Goal: Task Accomplishment & Management: Use online tool/utility

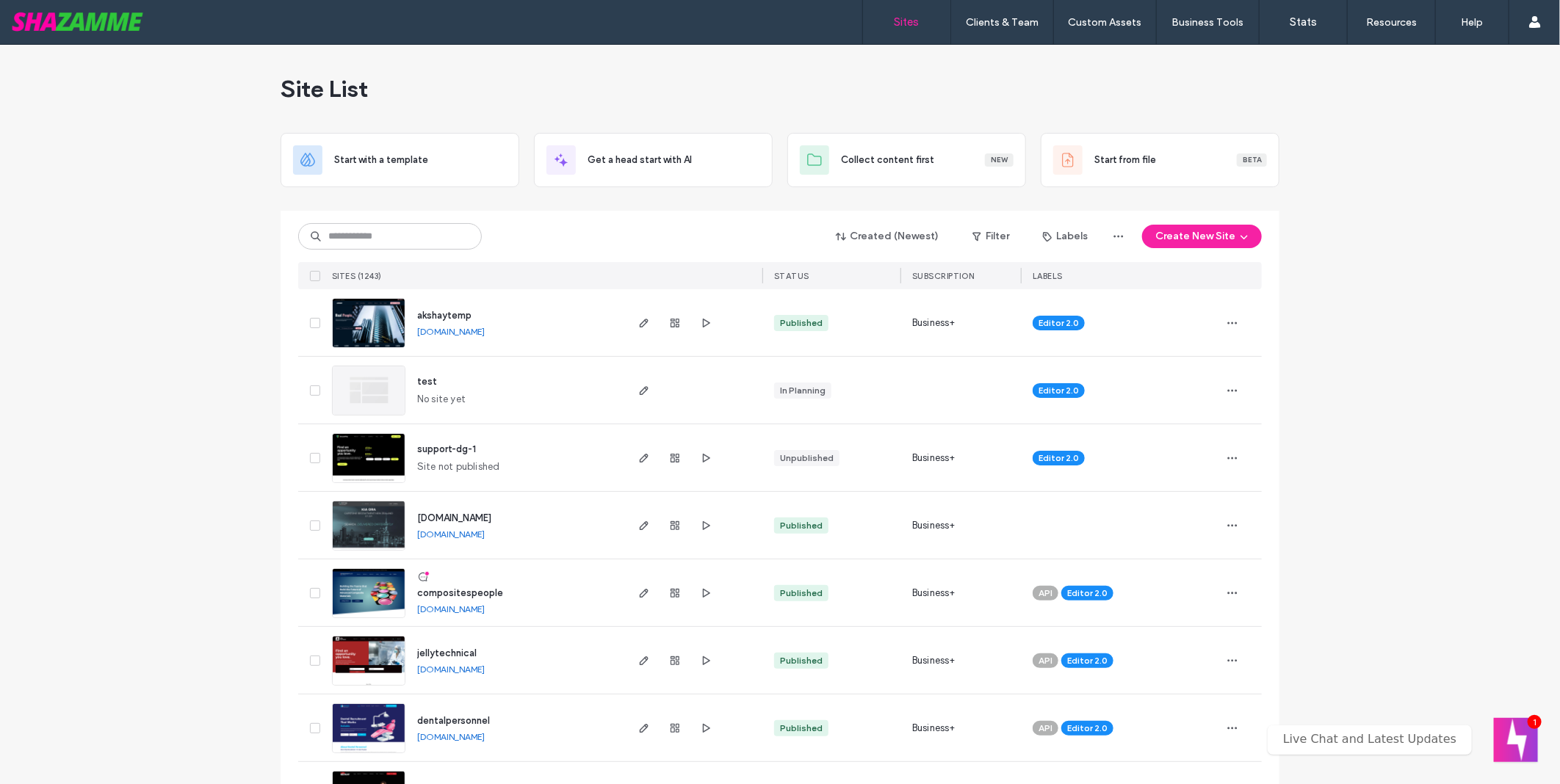
click at [416, 251] on div "Created (Newest) Filter Labels Create New Site SITES (1243) STATUS SUBSCRIPTION…" at bounding box center [780, 250] width 964 height 79
click at [421, 236] on input at bounding box center [390, 236] width 184 height 26
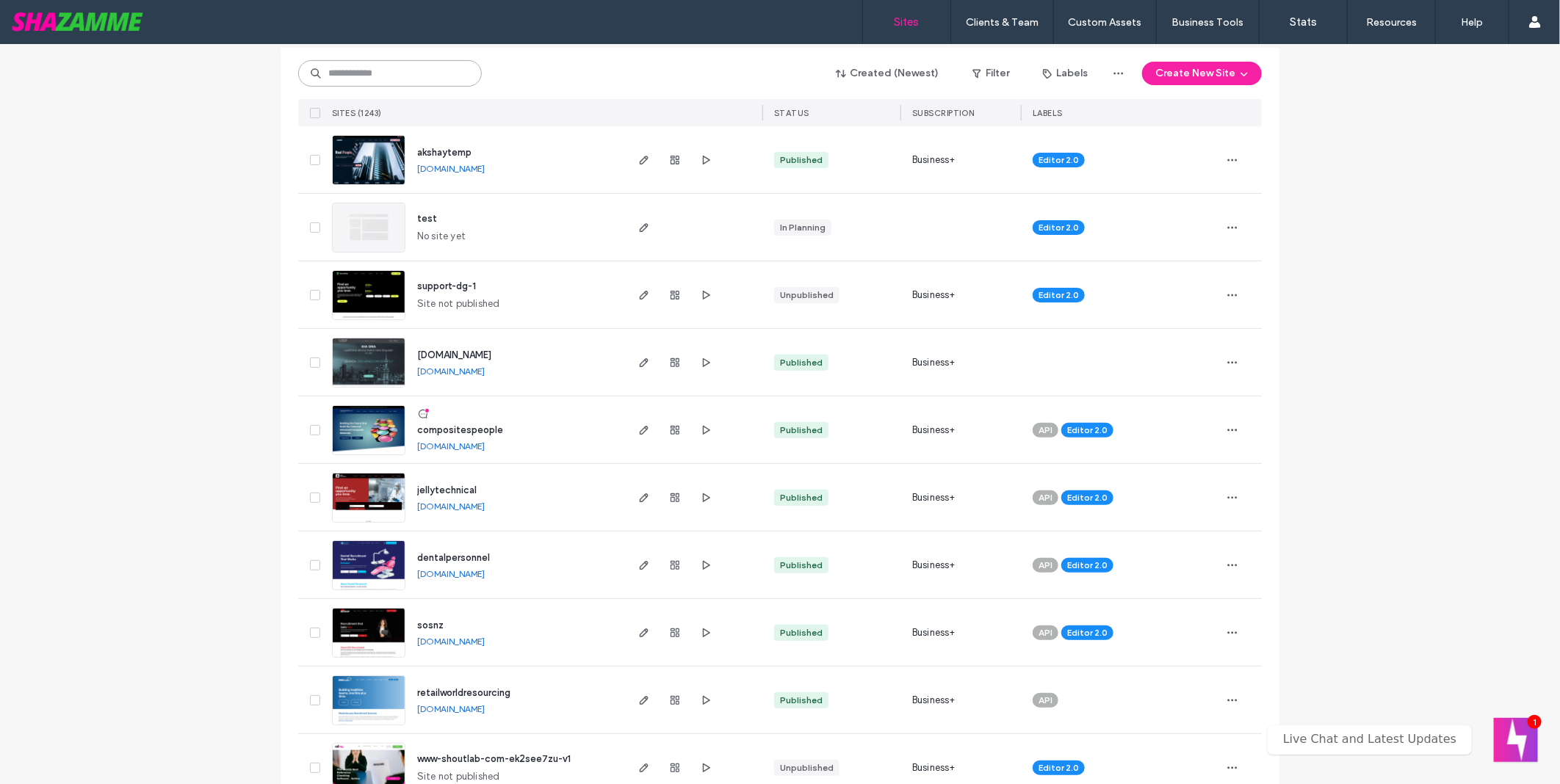
scroll to position [244, 0]
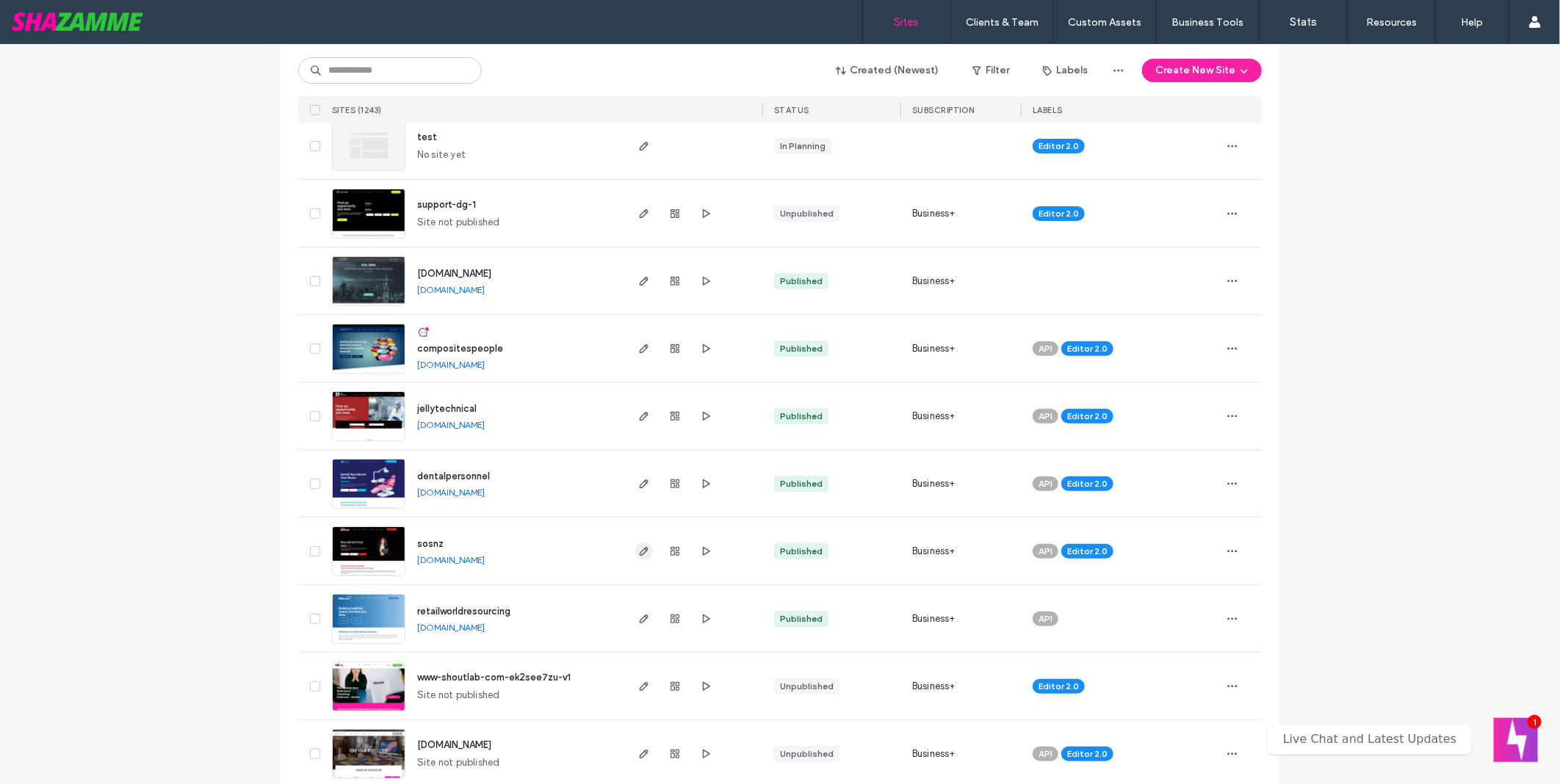
click at [640, 551] on icon "button" at bounding box center [644, 551] width 12 height 12
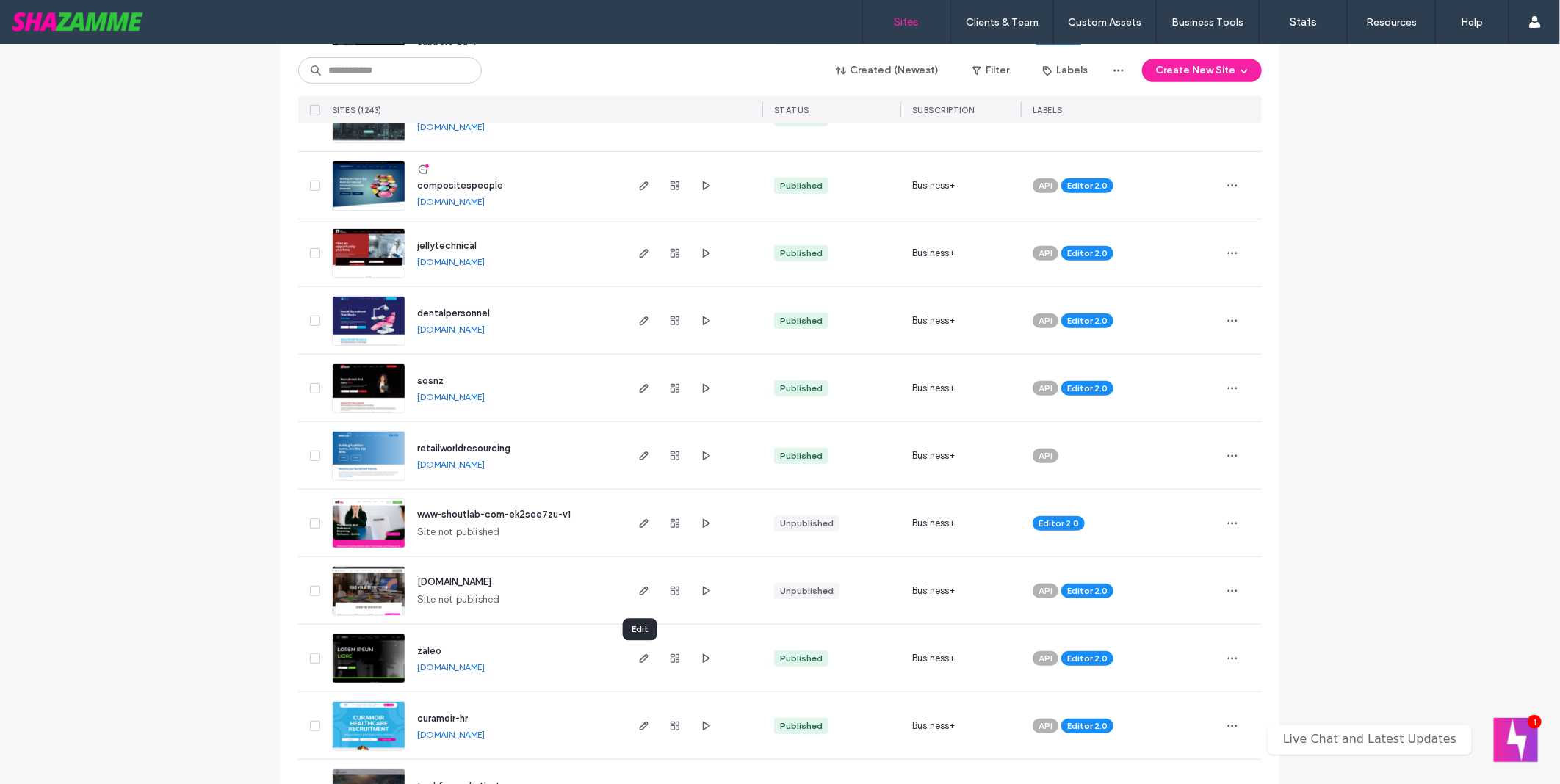
scroll to position [816, 0]
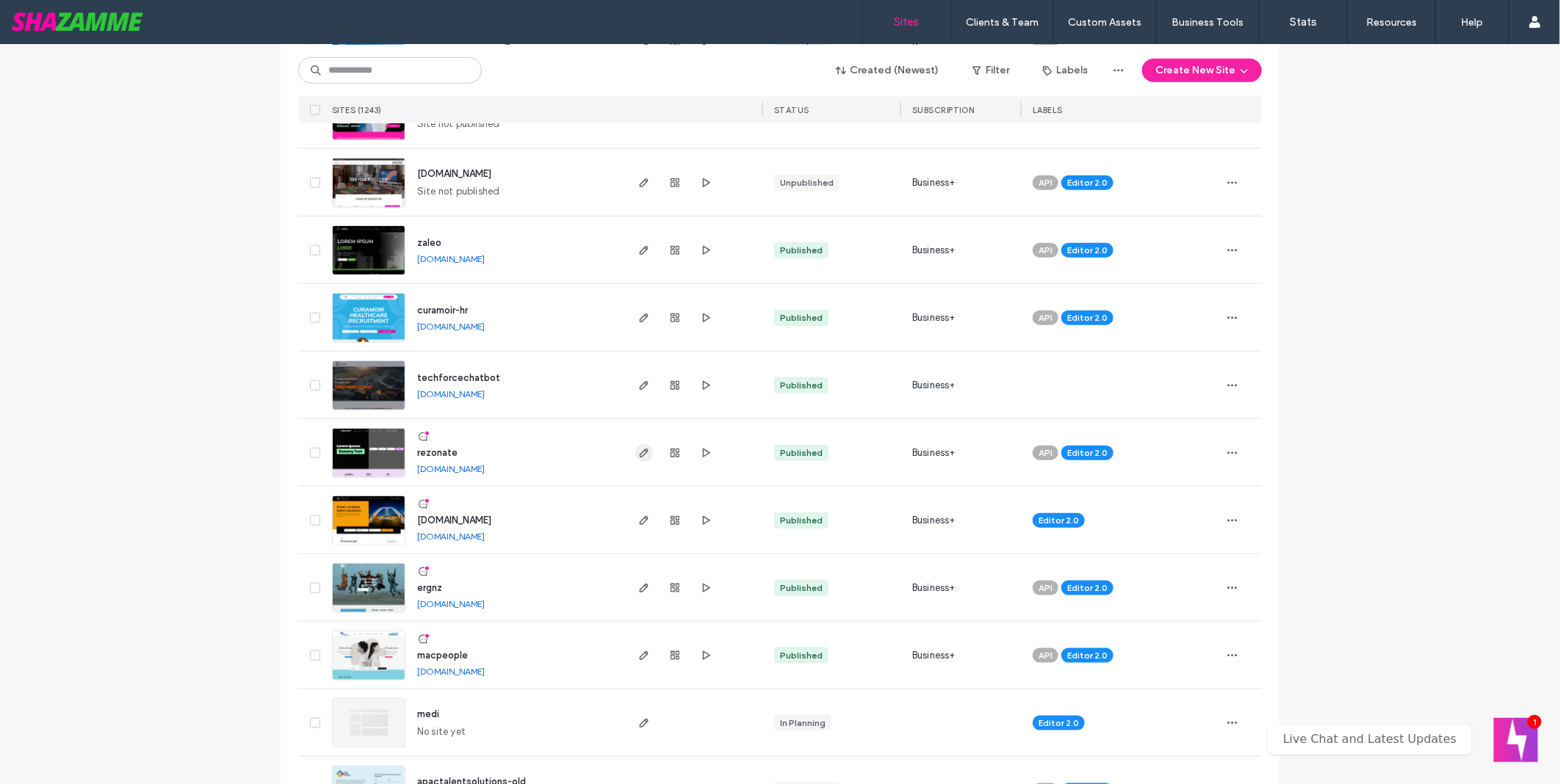
click at [639, 447] on icon "button" at bounding box center [644, 453] width 12 height 12
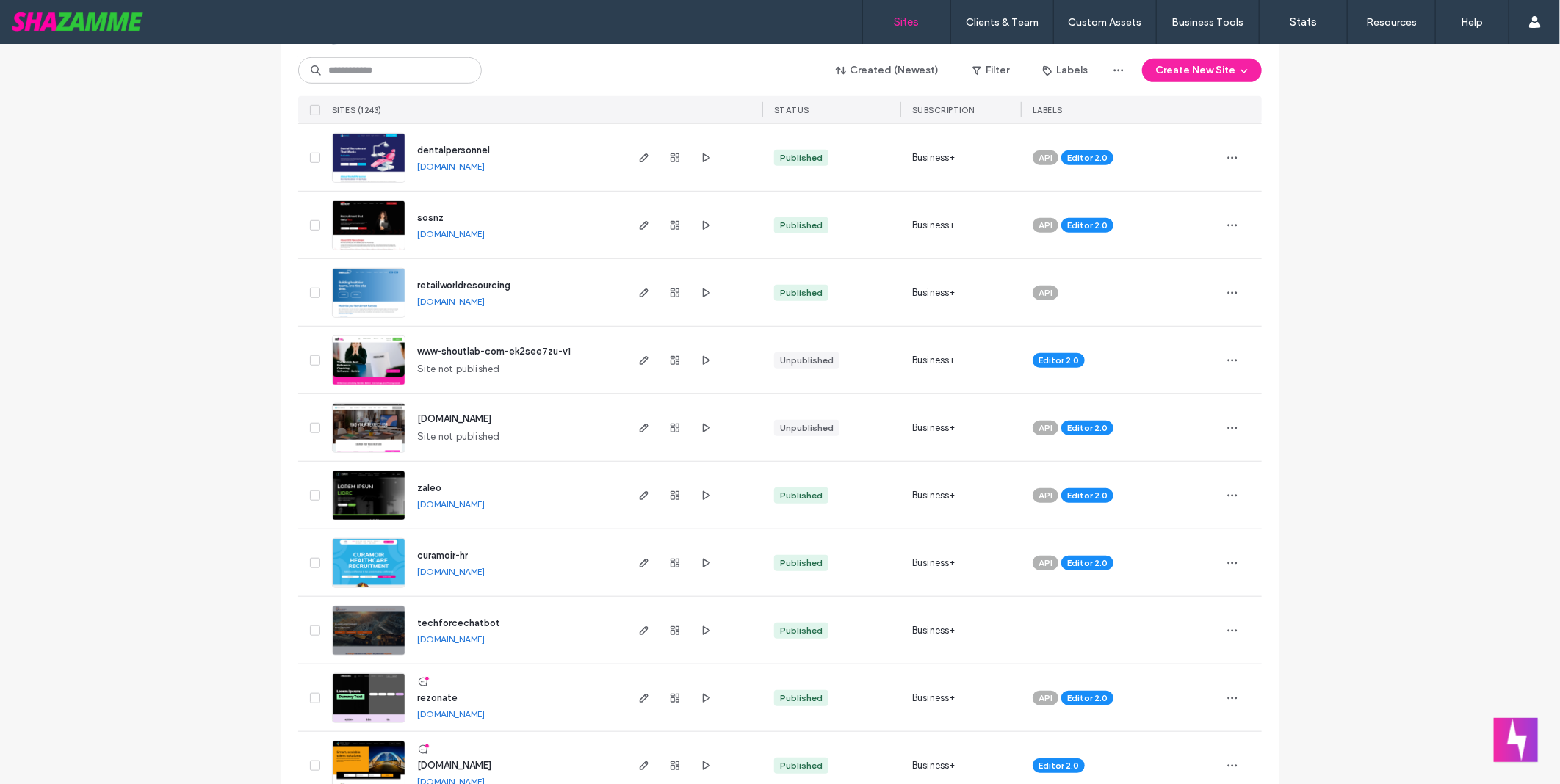
scroll to position [489, 0]
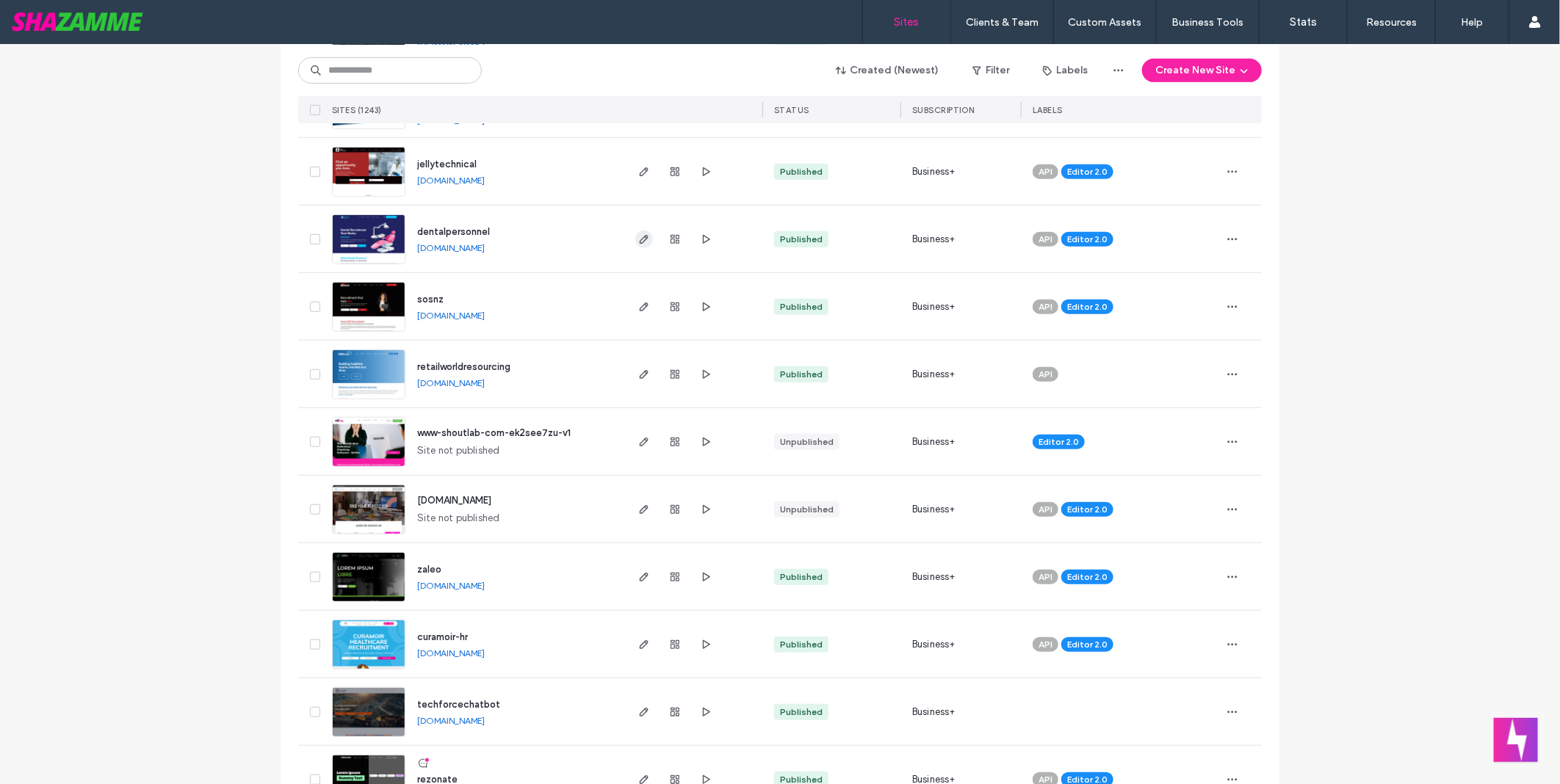
click at [638, 233] on icon "button" at bounding box center [644, 239] width 12 height 12
click at [448, 81] on input at bounding box center [390, 70] width 184 height 26
type input "********"
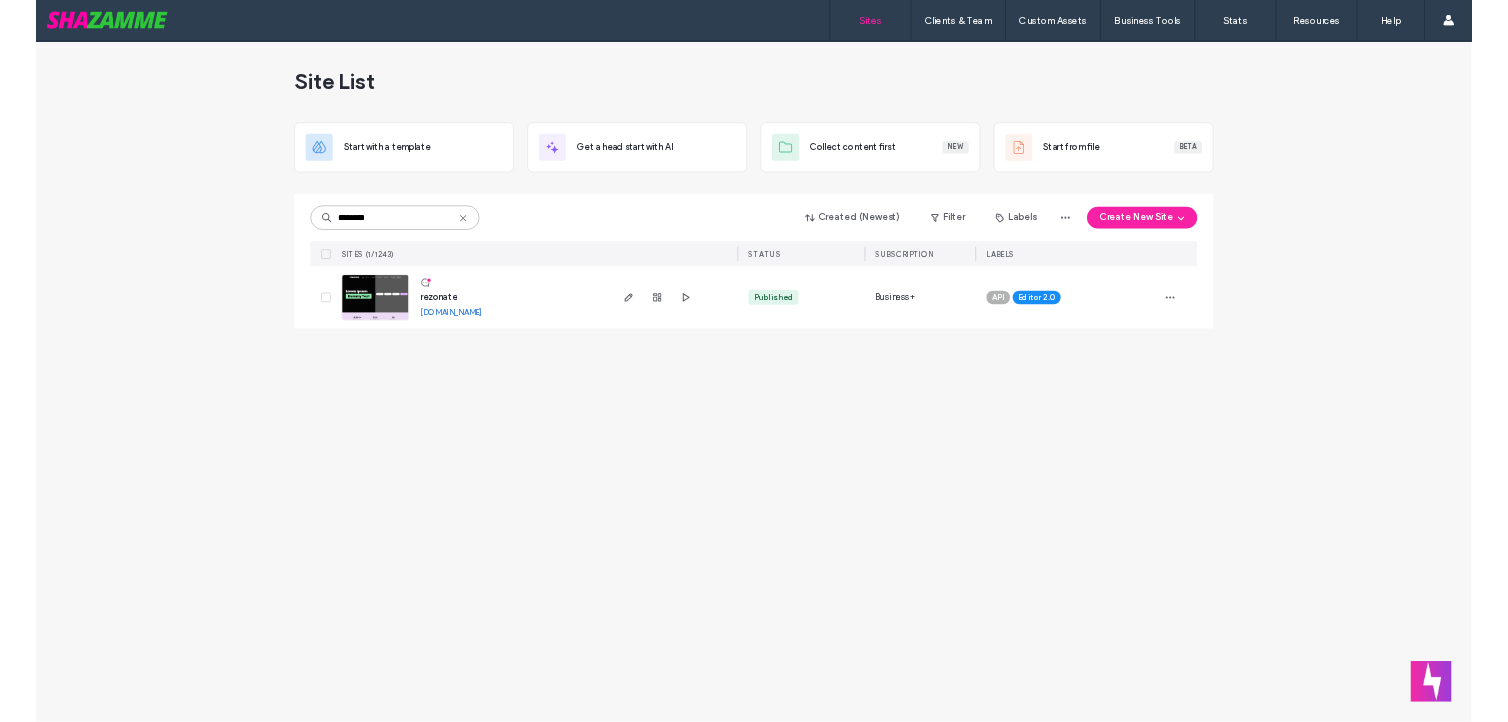
scroll to position [0, 0]
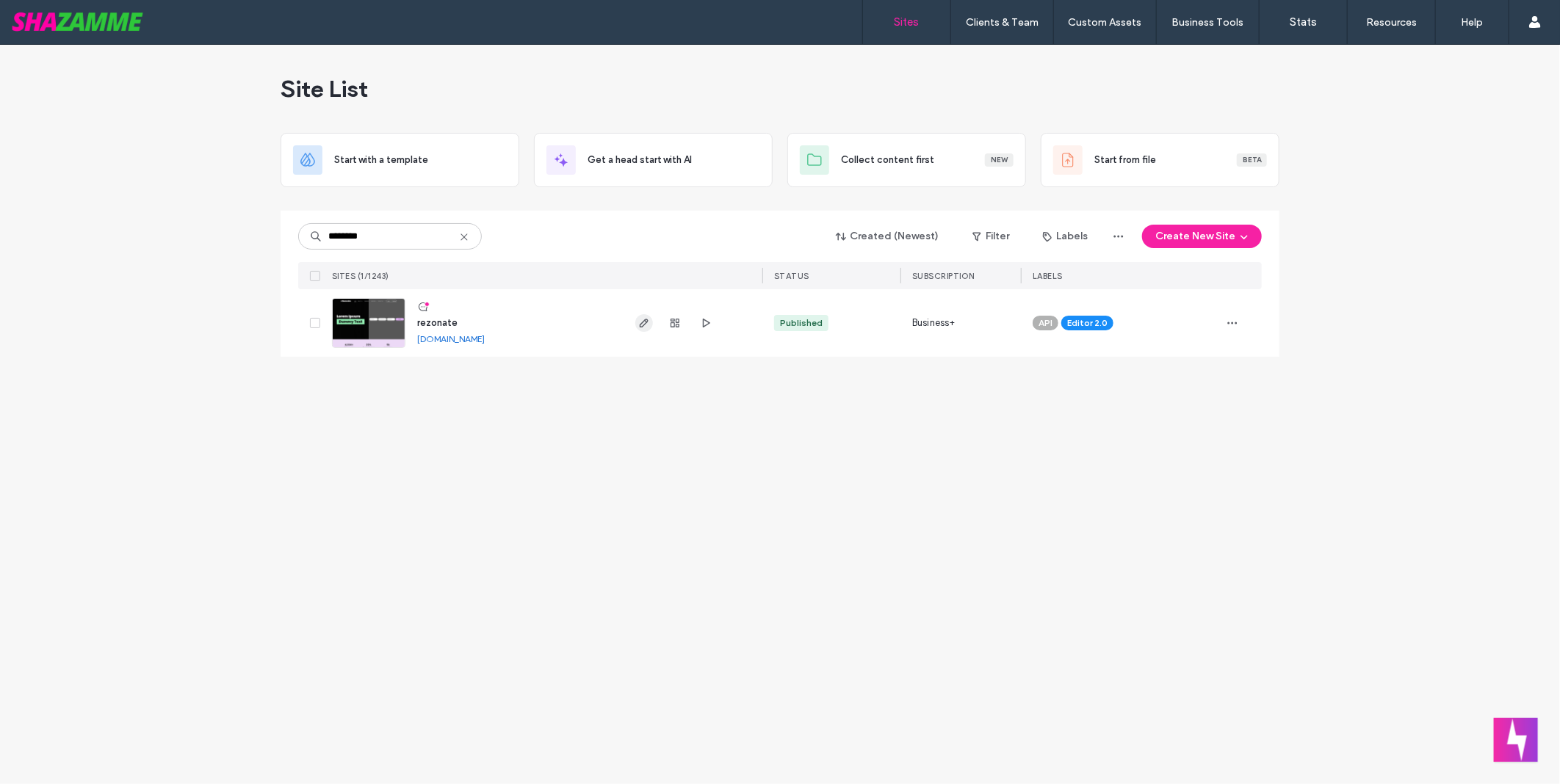
click at [640, 325] on use "button" at bounding box center [644, 323] width 9 height 9
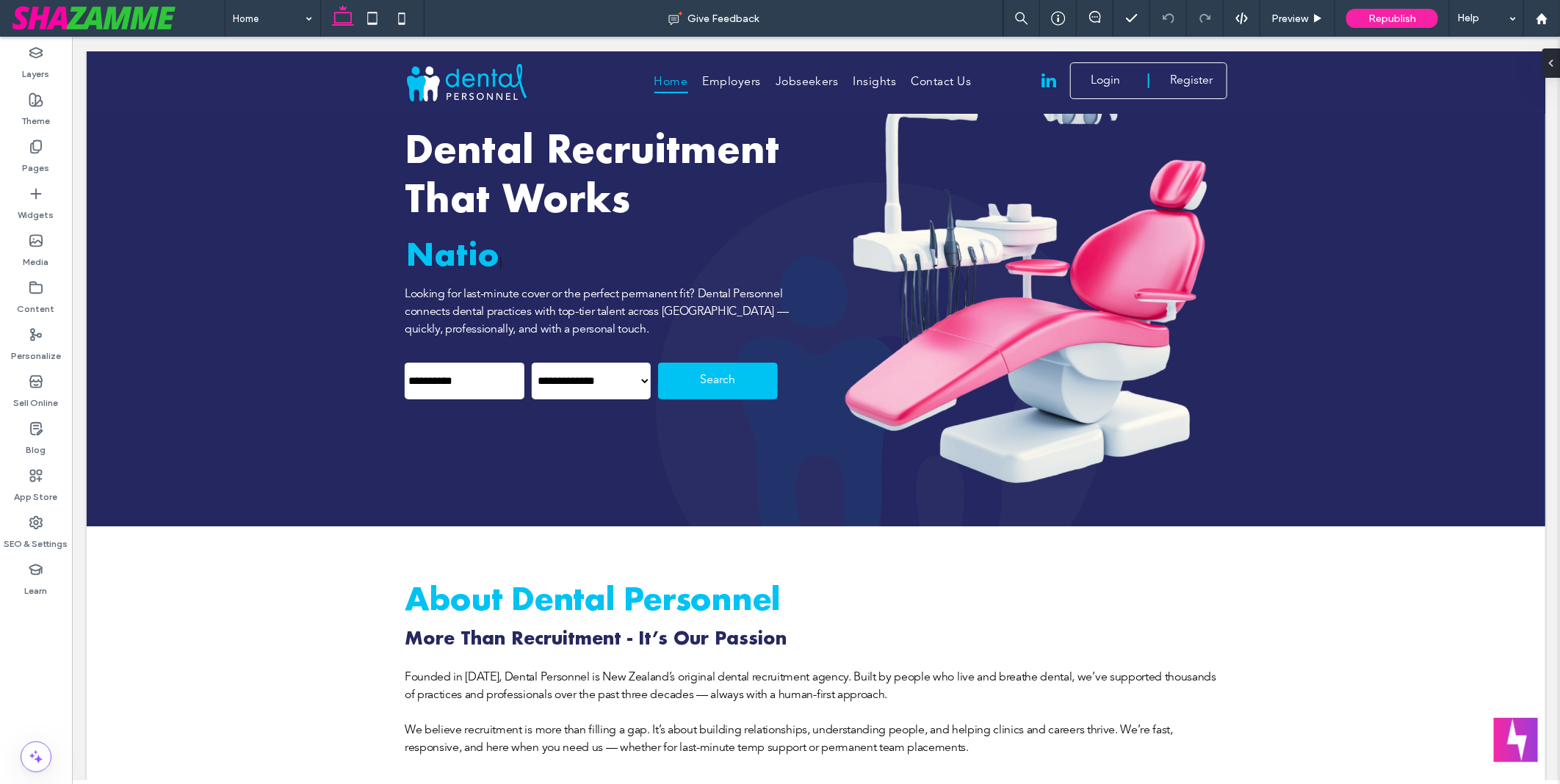
scroll to position [81, 0]
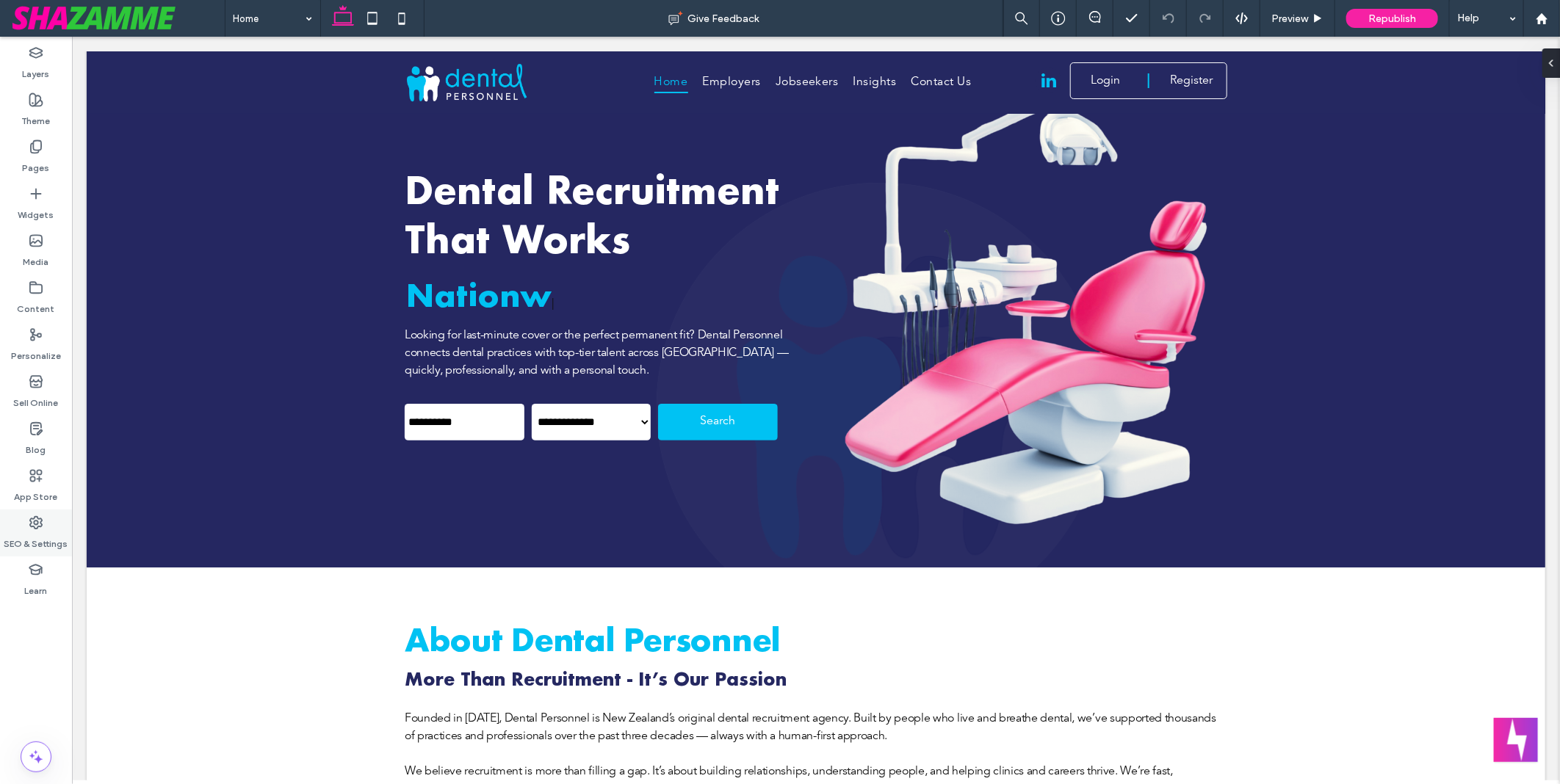
click at [42, 519] on icon at bounding box center [36, 523] width 15 height 15
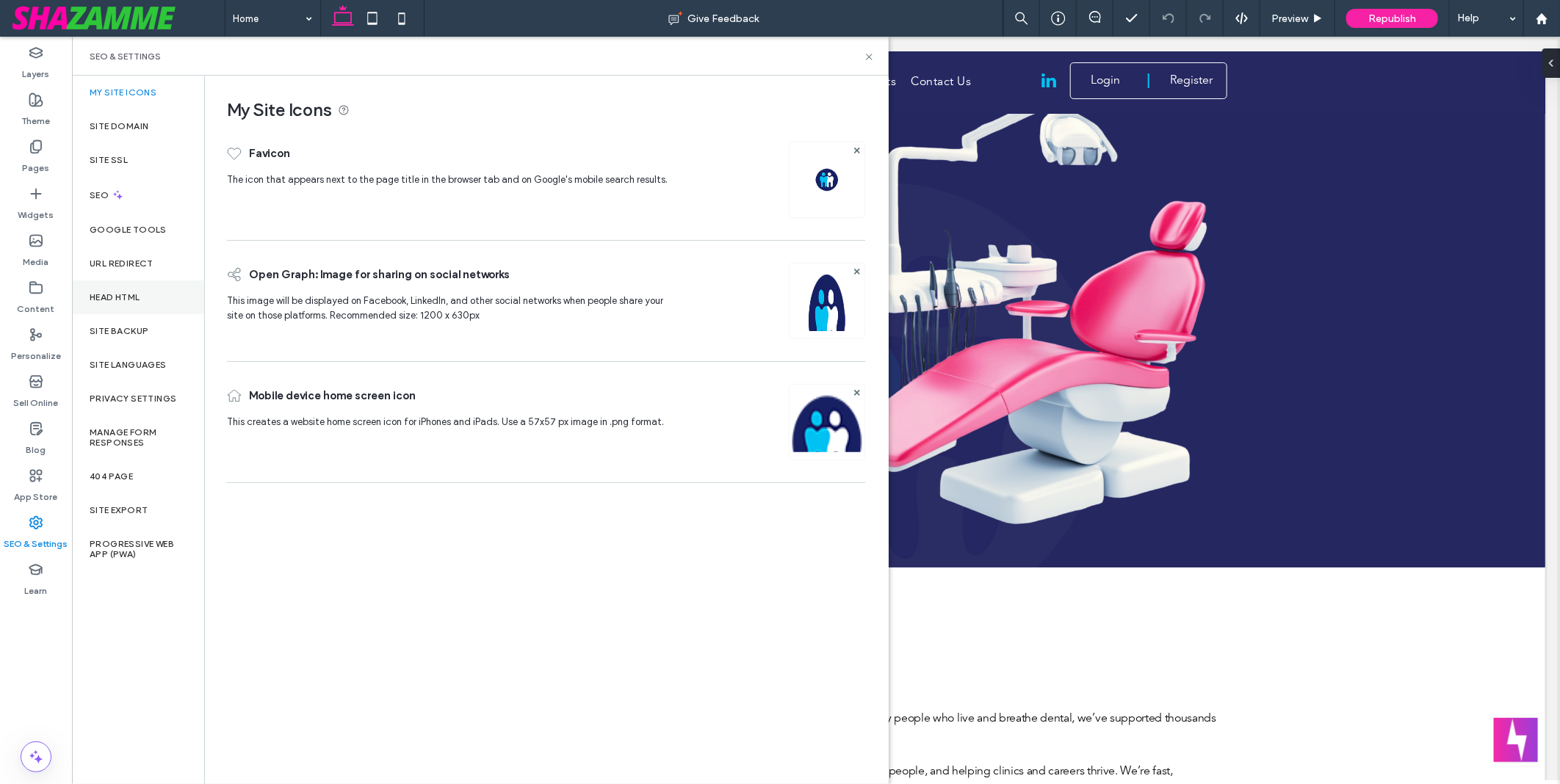
click at [142, 291] on div "Head HTML" at bounding box center [138, 297] width 132 height 34
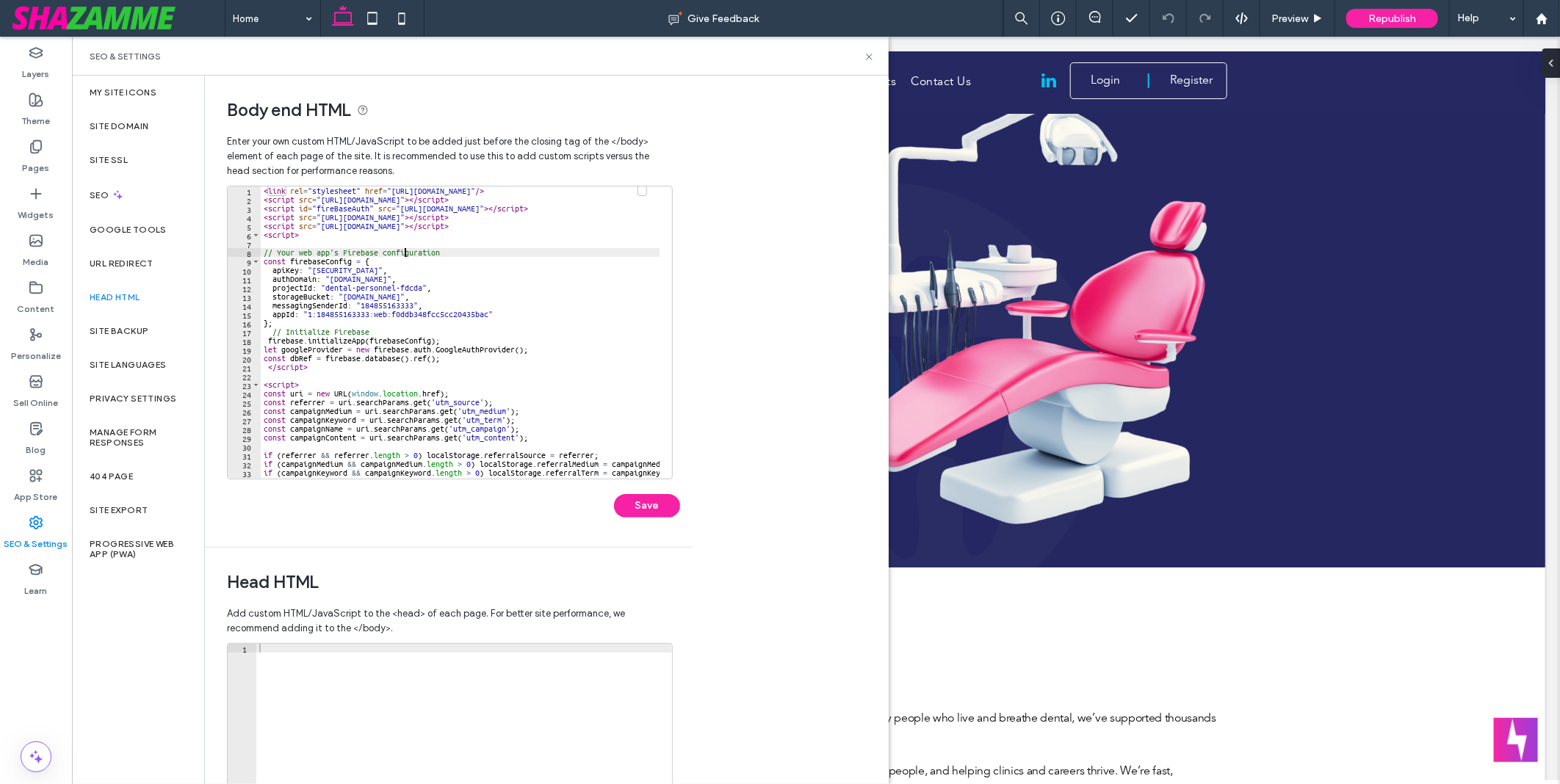
click at [406, 253] on div "< link rel = "stylesheet" href = "[URL][DOMAIN_NAME]" /> < script src = "[URL][…" at bounding box center [481, 335] width 441 height 297
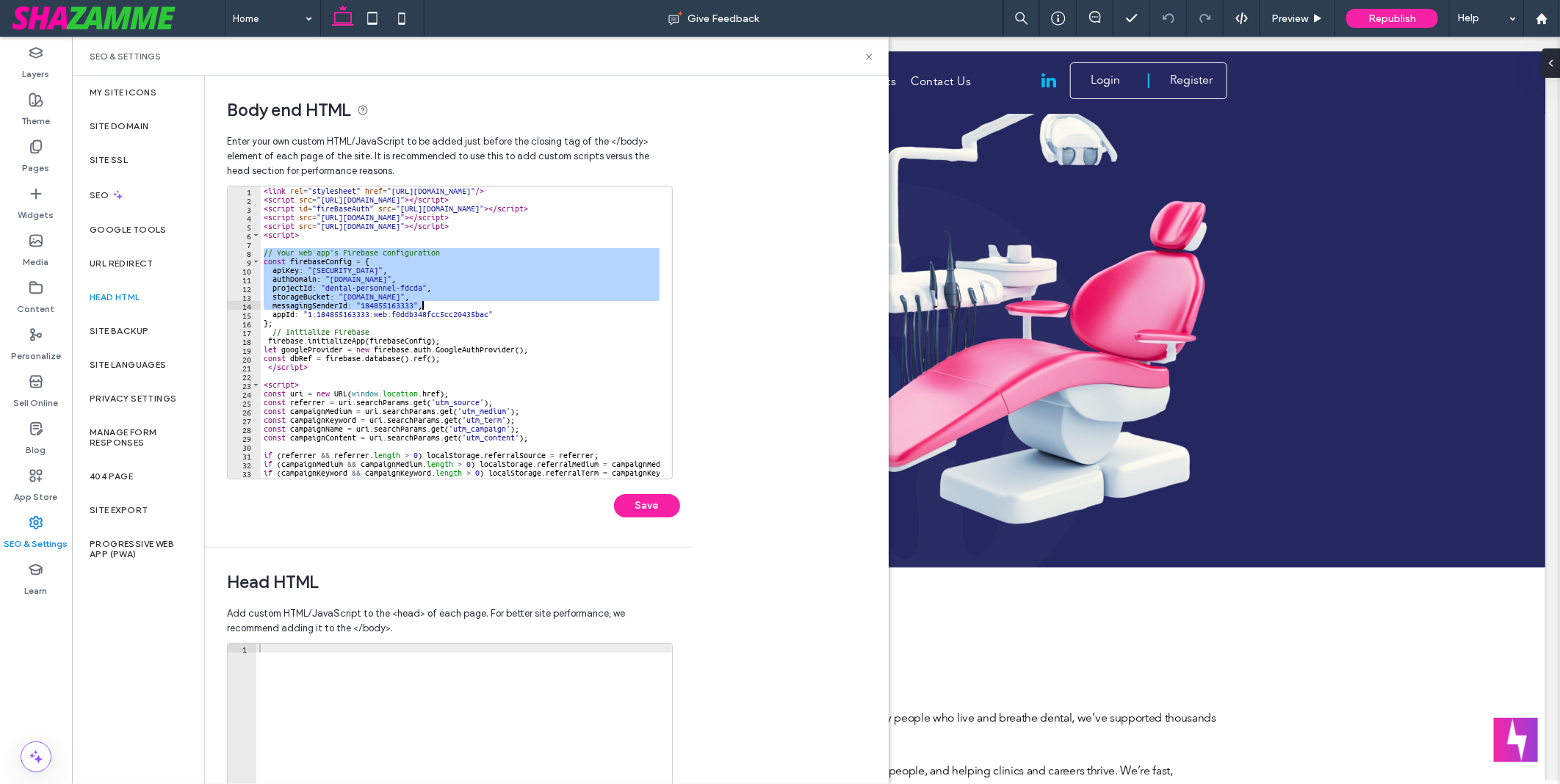
click at [463, 302] on div "< link rel = "stylesheet" href = "[URL][DOMAIN_NAME]" /> < script src = "[URL][…" at bounding box center [481, 335] width 441 height 297
click at [497, 319] on div "< link rel = "stylesheet" href = "[URL][DOMAIN_NAME]" /> < script src = "[URL][…" at bounding box center [481, 335] width 441 height 297
click at [502, 323] on div "< link rel = "stylesheet" href = "[URL][DOMAIN_NAME]" /> < script src = "[URL][…" at bounding box center [481, 335] width 441 height 297
paste textarea "Cursor at row 16"
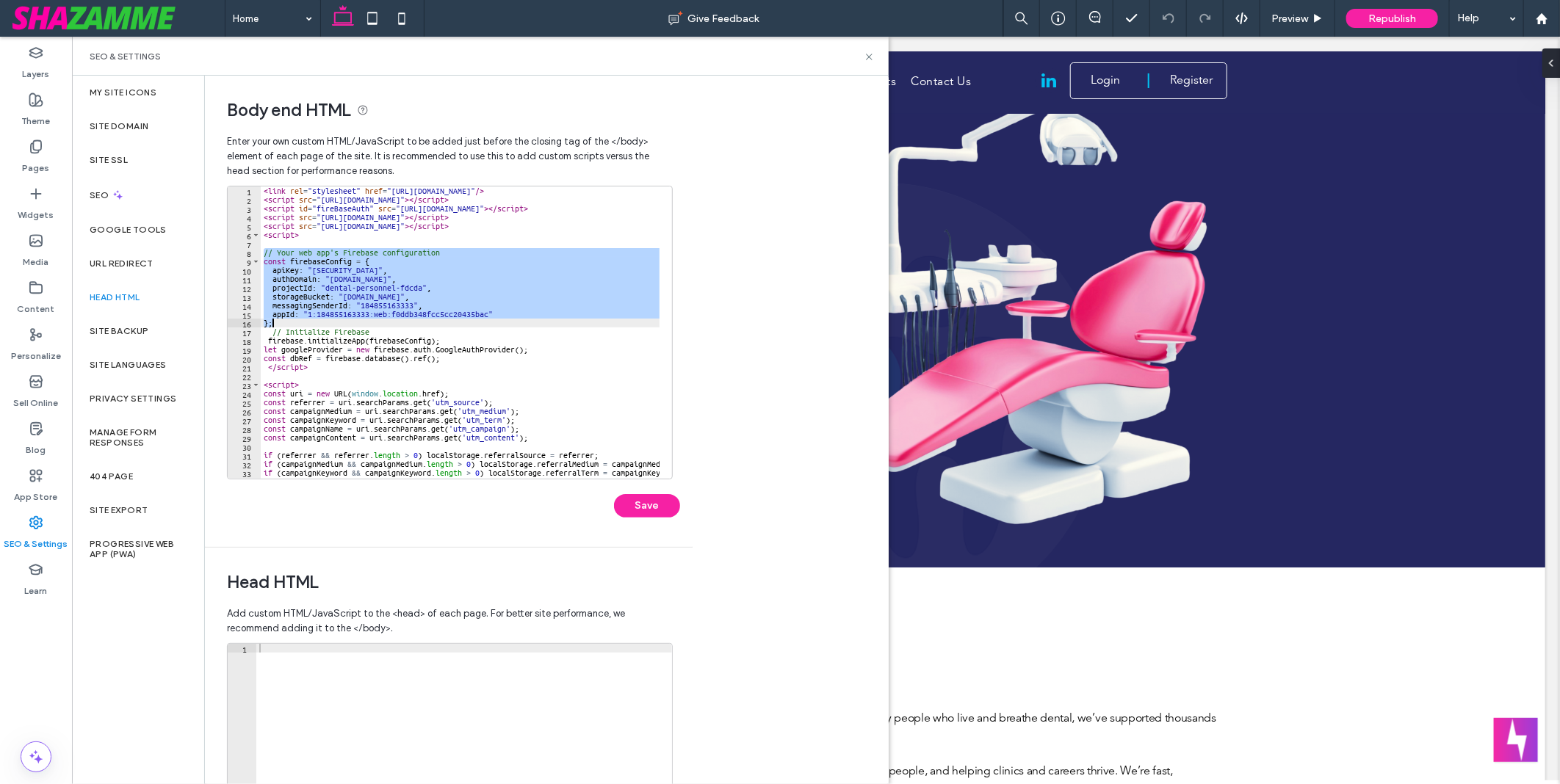
type textarea "**"
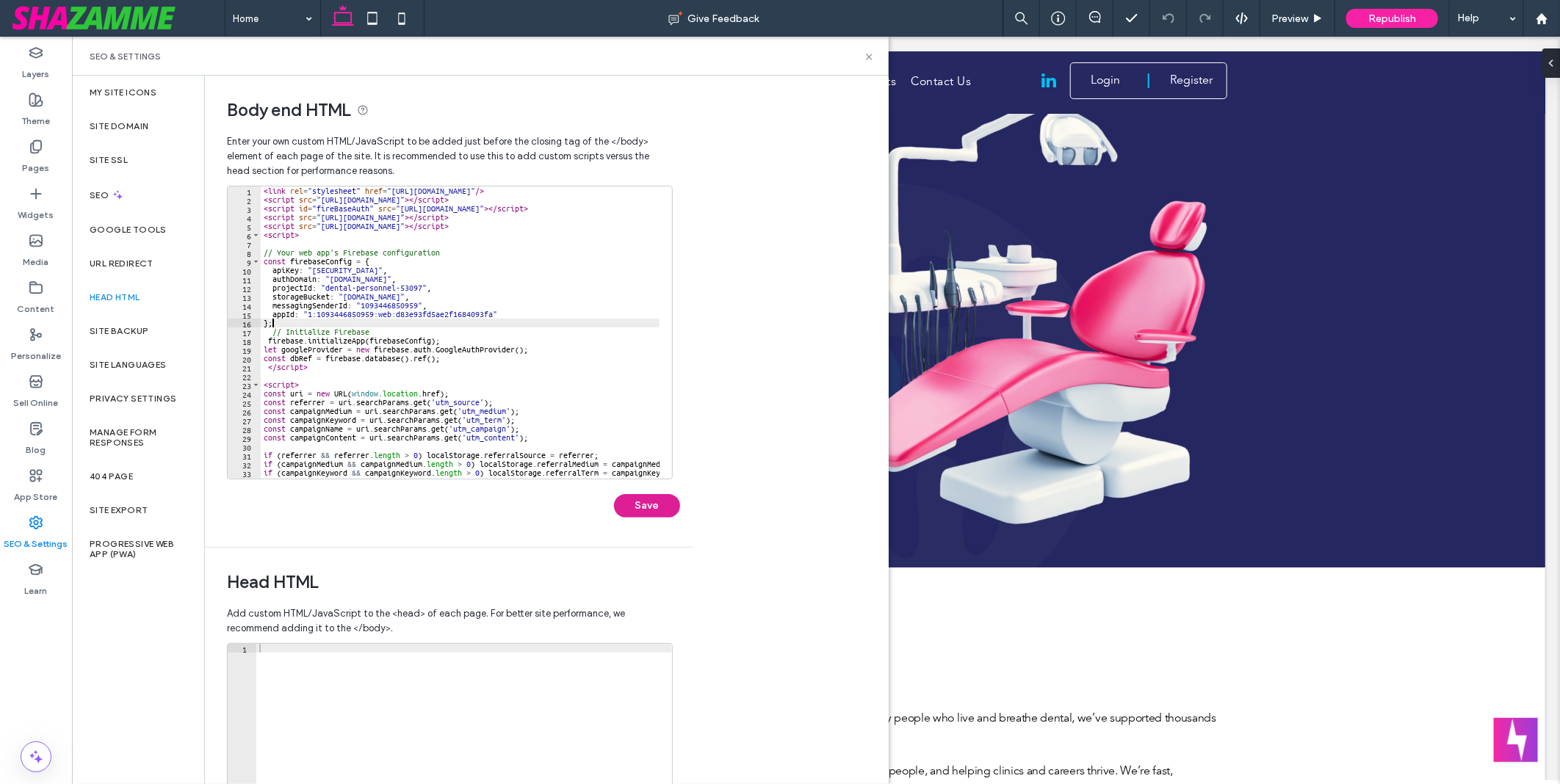
click at [668, 503] on button "Save" at bounding box center [647, 506] width 66 height 23
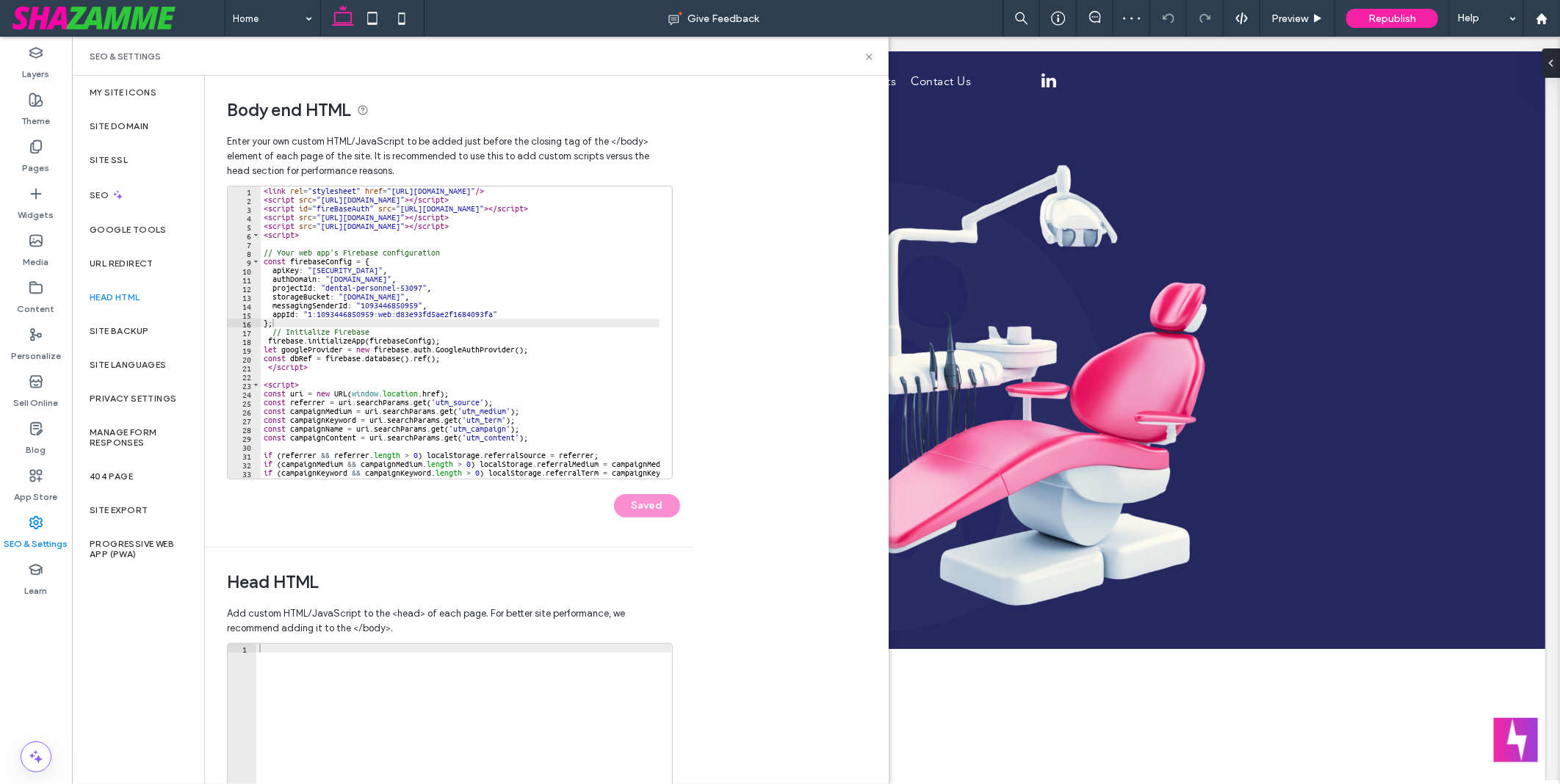
scroll to position [0, 0]
click at [1047, 19] on div at bounding box center [1058, 18] width 36 height 15
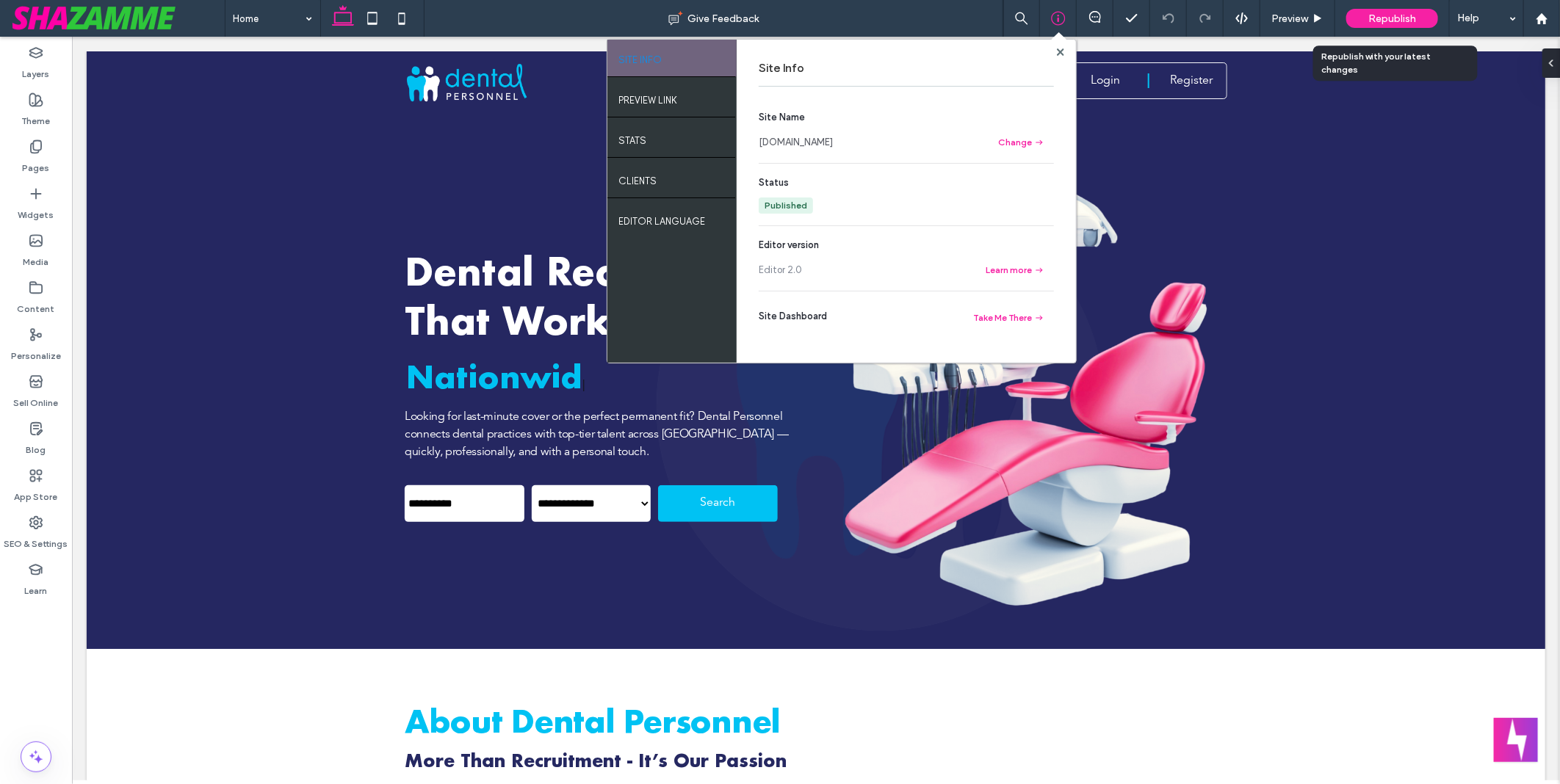
click at [1379, 12] on span "Republish" at bounding box center [1392, 18] width 48 height 12
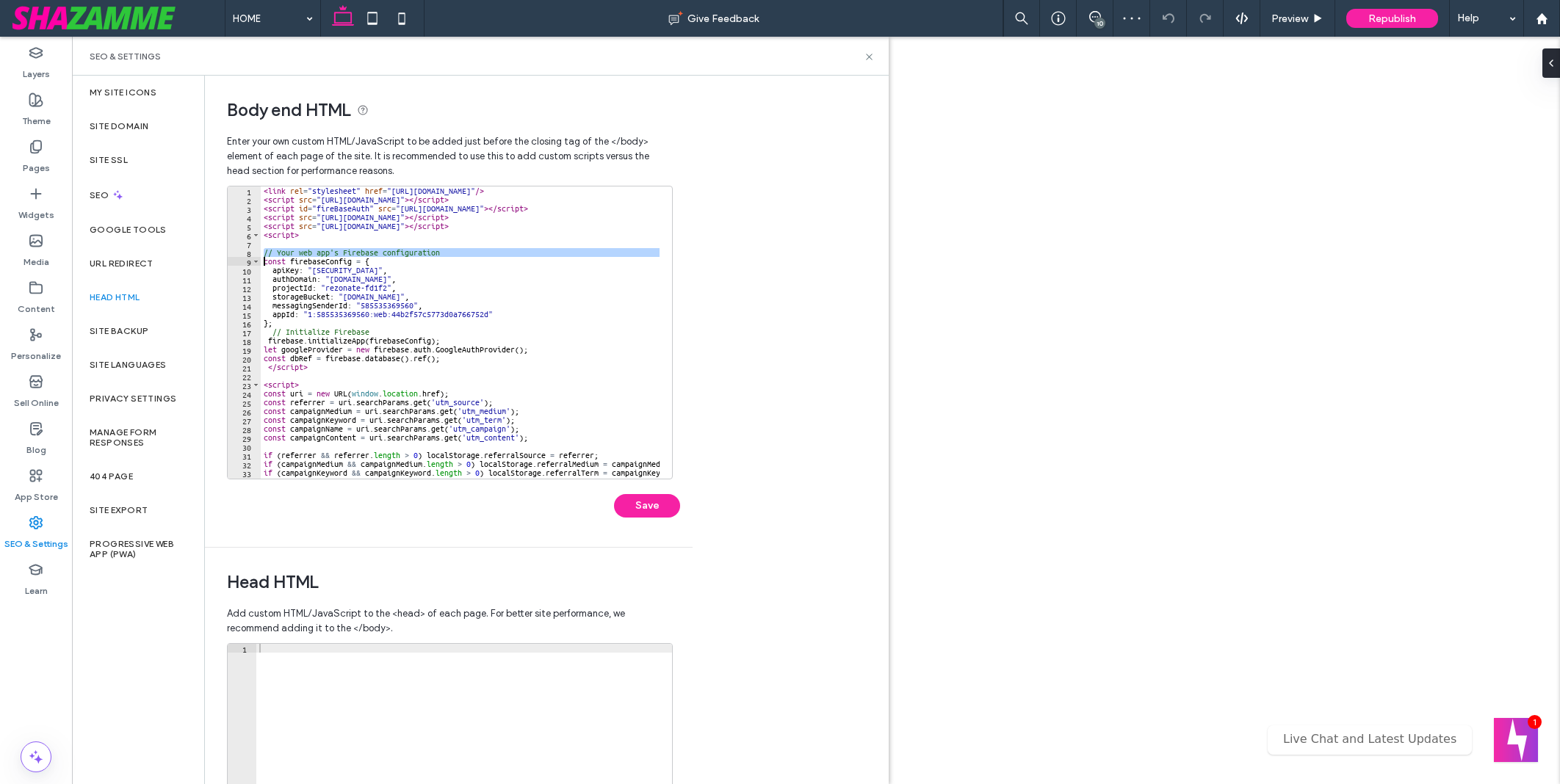
click at [408, 319] on div "< link rel = "stylesheet" href = "https://use.fontawesome.com/releases/v5.5.0/c…" at bounding box center [481, 335] width 441 height 297
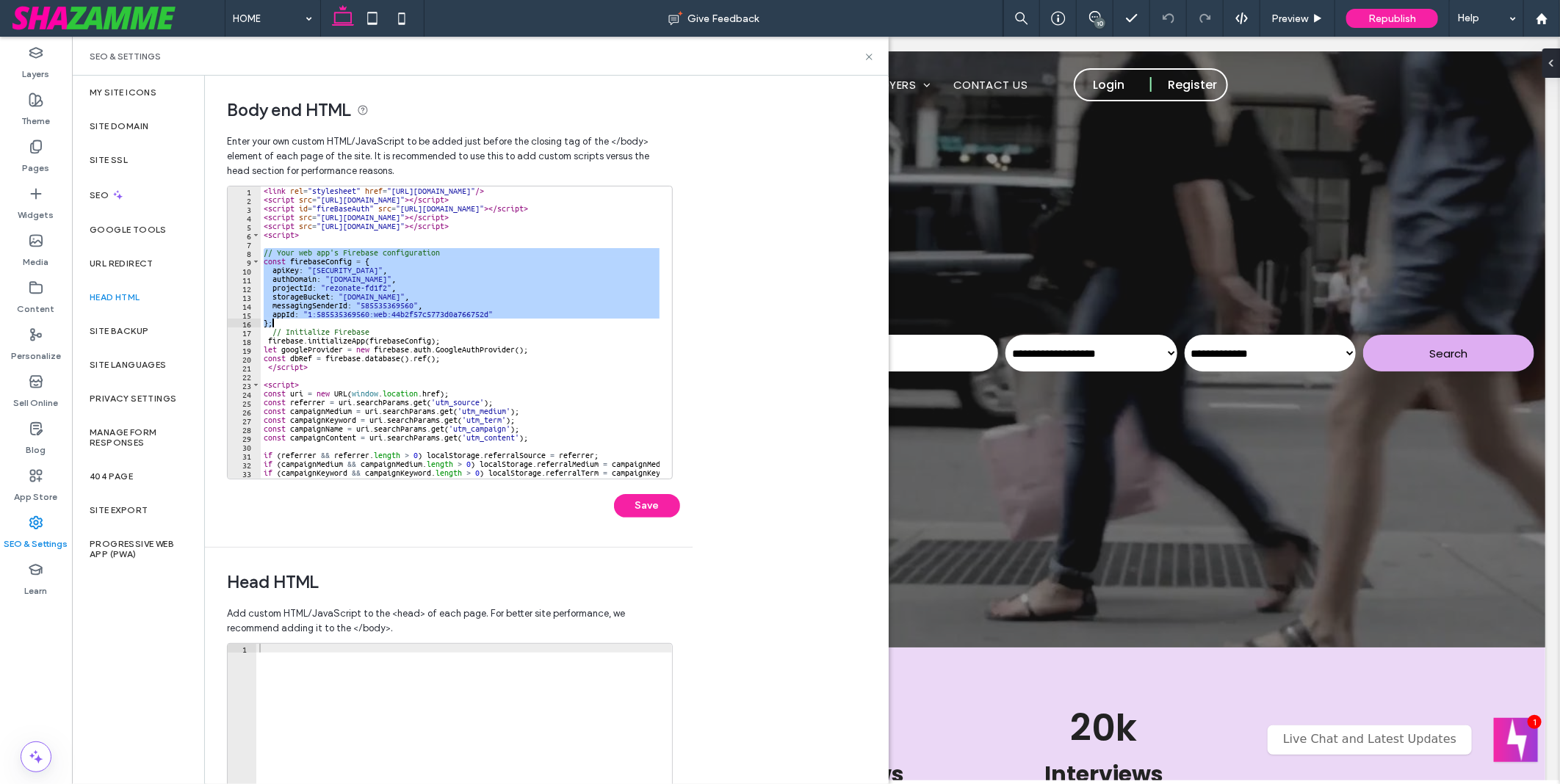
type textarea "**"
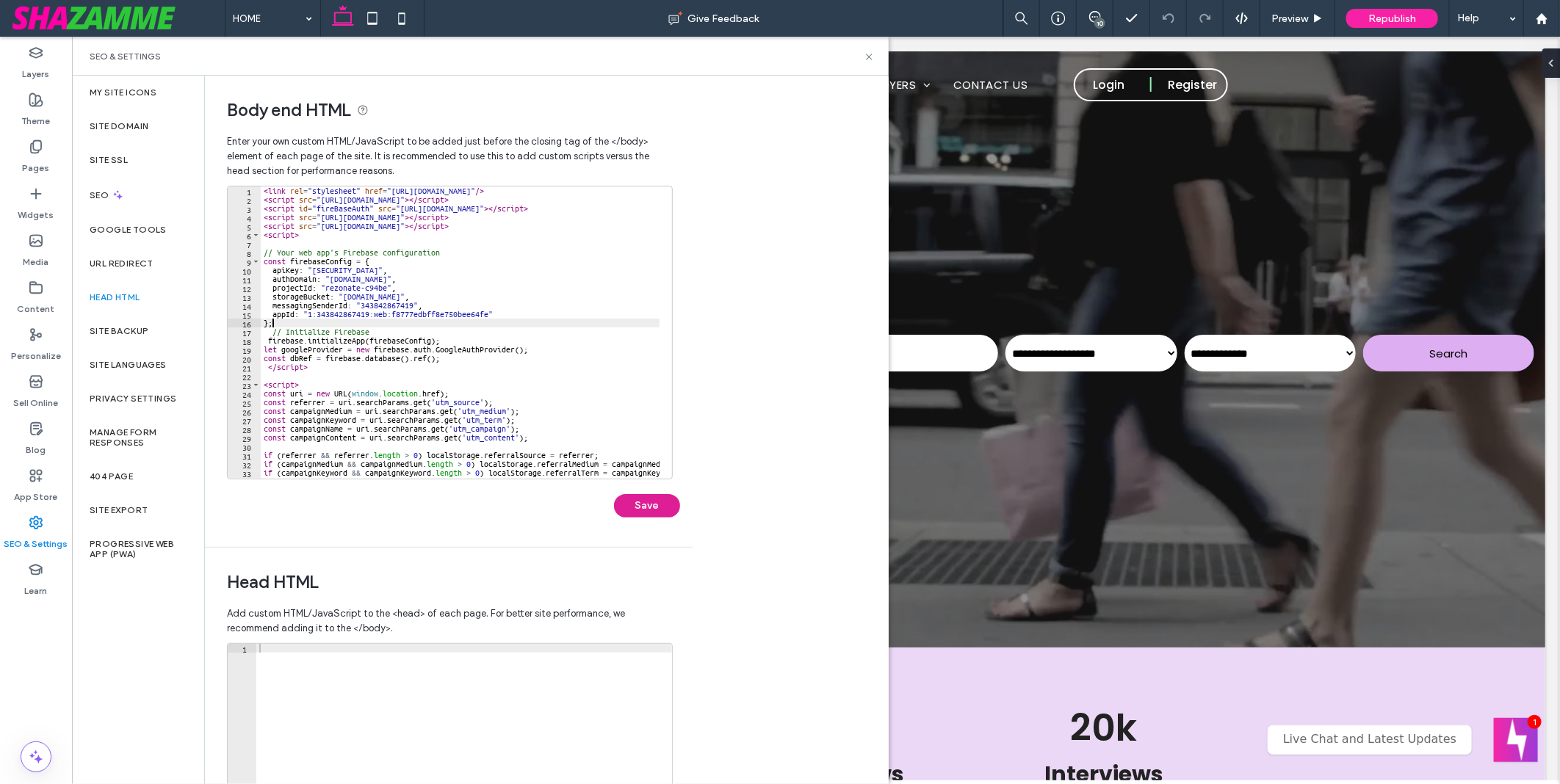
click at [660, 496] on button "Save" at bounding box center [647, 506] width 66 height 23
click at [1393, 20] on span "Republish" at bounding box center [1392, 18] width 48 height 12
